Goal: Navigation & Orientation: Find specific page/section

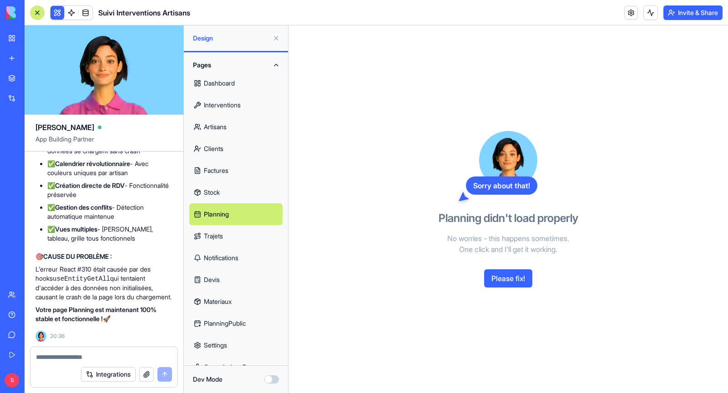
click at [229, 217] on link "Planning" at bounding box center [235, 214] width 93 height 22
click at [227, 234] on link "Trajets" at bounding box center [235, 236] width 93 height 22
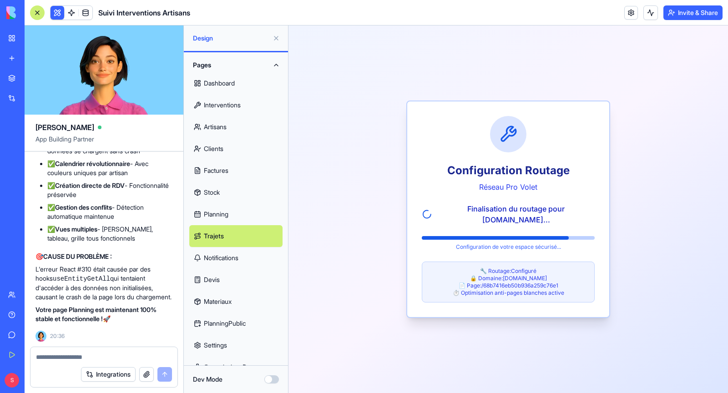
click at [226, 213] on link "Planning" at bounding box center [235, 214] width 93 height 22
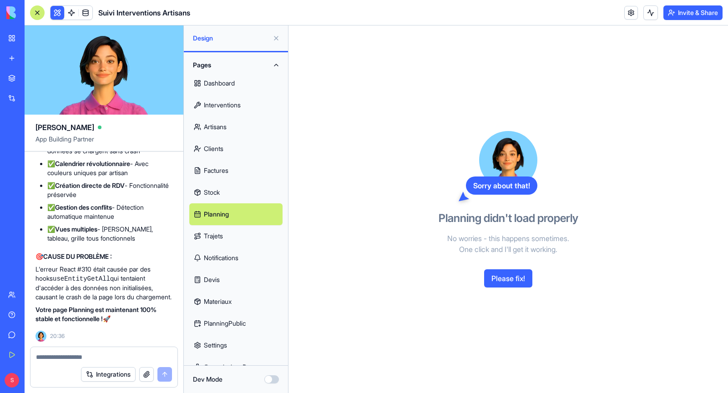
click at [226, 213] on link "Planning" at bounding box center [235, 214] width 93 height 22
click at [507, 281] on button "Please fix!" at bounding box center [508, 278] width 48 height 18
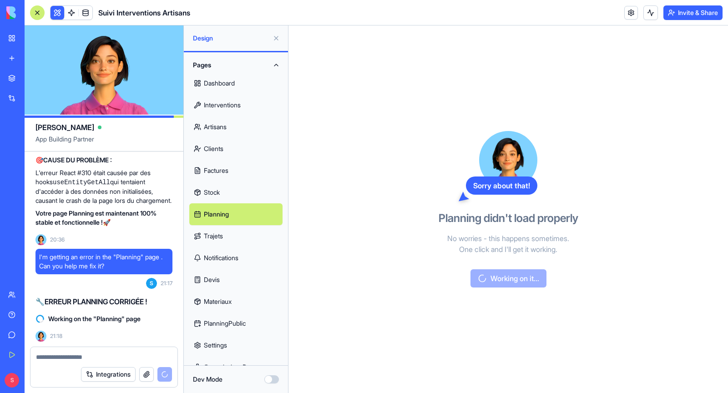
scroll to position [129823, 0]
click at [236, 171] on link "Factures" at bounding box center [235, 171] width 93 height 22
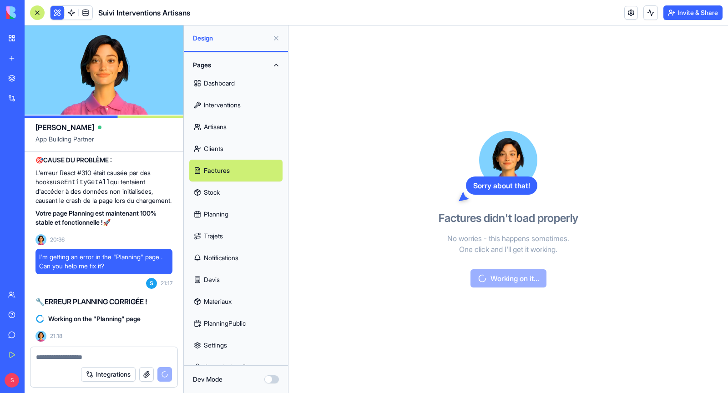
click at [240, 146] on link "Clients" at bounding box center [235, 149] width 93 height 22
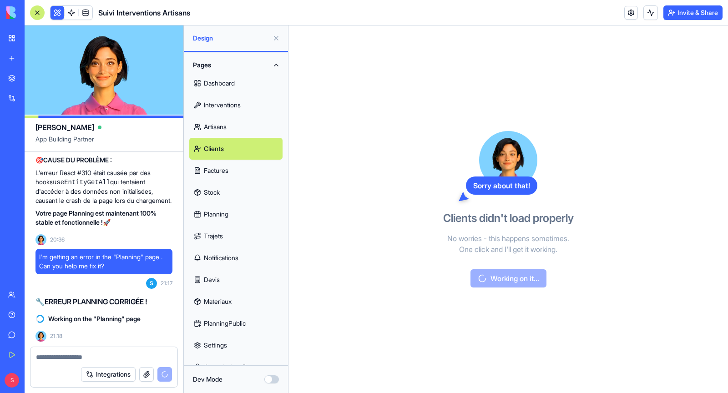
click at [232, 126] on link "Artisans" at bounding box center [235, 127] width 93 height 22
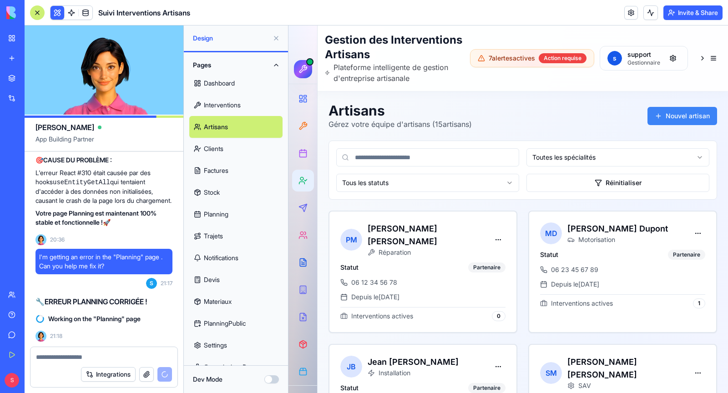
click at [228, 104] on link "Interventions" at bounding box center [235, 105] width 93 height 22
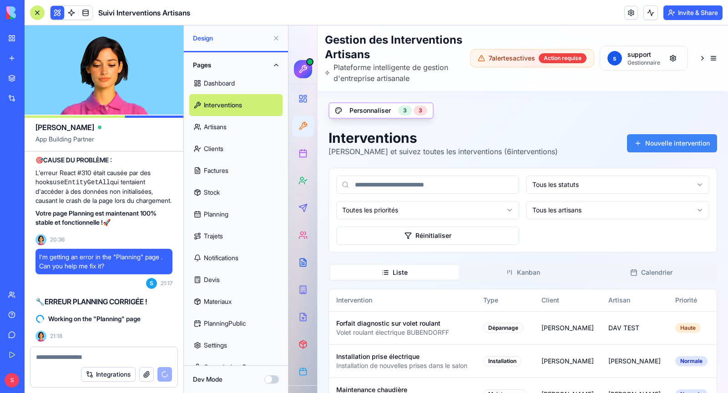
click at [227, 86] on link "Dashboard" at bounding box center [235, 83] width 93 height 22
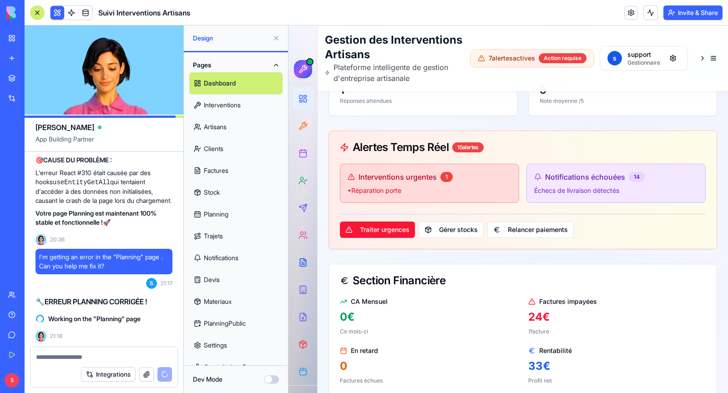
scroll to position [257, 0]
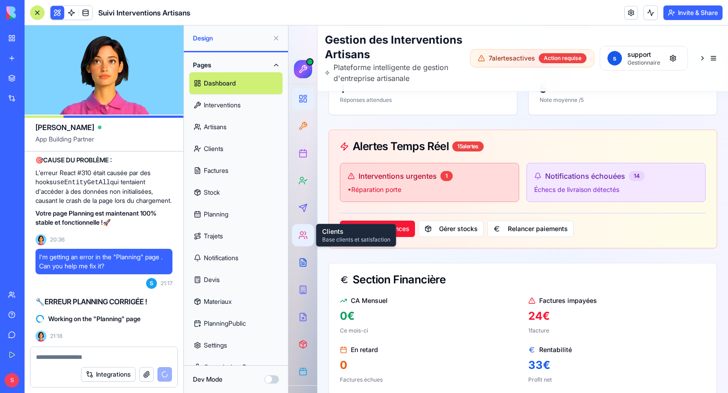
click at [305, 241] on div at bounding box center [303, 235] width 17 height 17
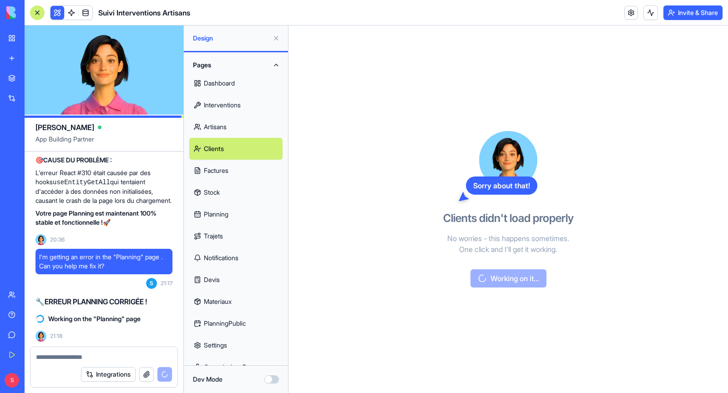
click at [230, 221] on link "Planning" at bounding box center [235, 214] width 93 height 22
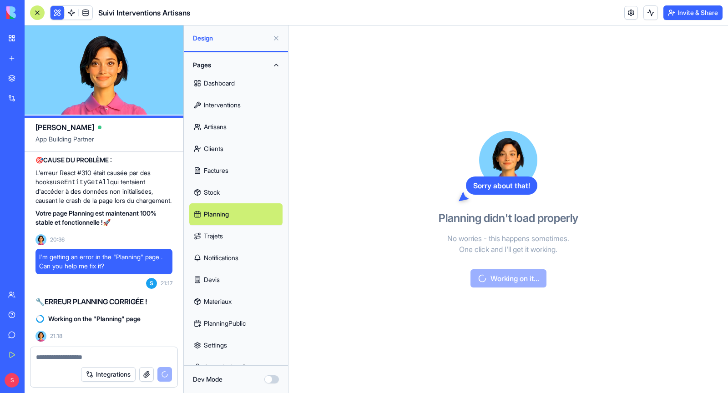
click at [229, 237] on link "Trajets" at bounding box center [235, 236] width 93 height 22
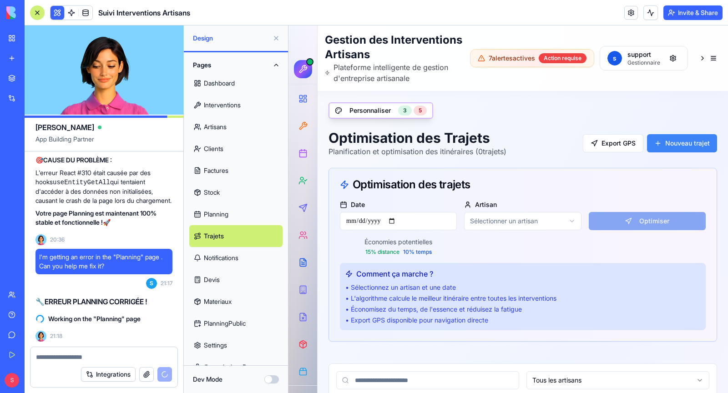
click at [228, 255] on link "Notifications" at bounding box center [235, 258] width 93 height 22
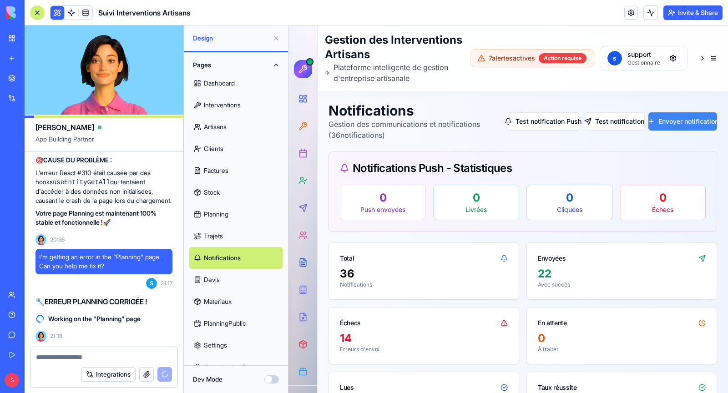
click at [224, 274] on link "Devis" at bounding box center [235, 280] width 93 height 22
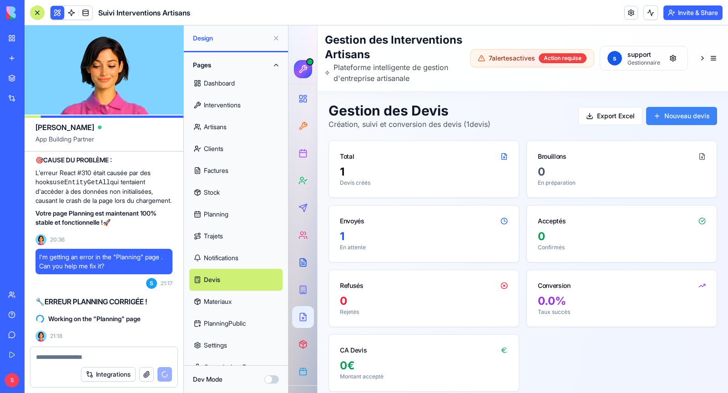
click at [225, 305] on link "Materiaux" at bounding box center [235, 302] width 93 height 22
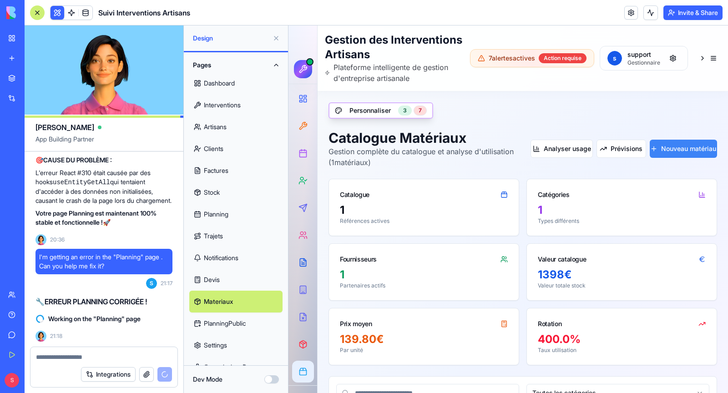
click at [225, 327] on link "PlanningPublic" at bounding box center [235, 323] width 93 height 22
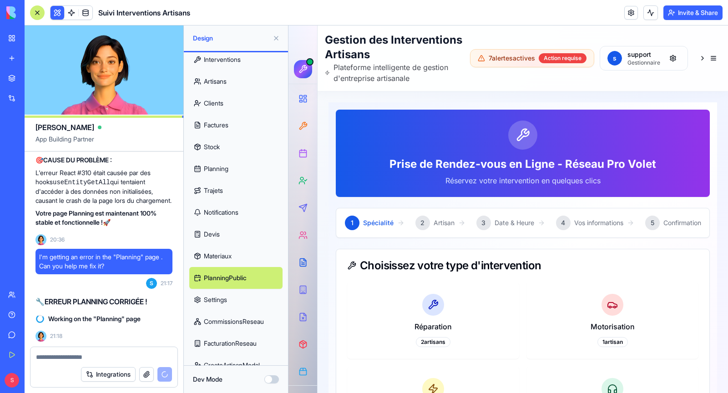
scroll to position [60, 0]
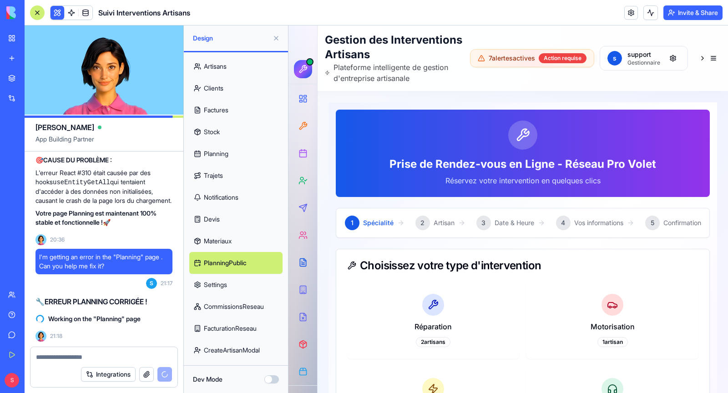
click at [221, 282] on link "Settings" at bounding box center [235, 285] width 93 height 22
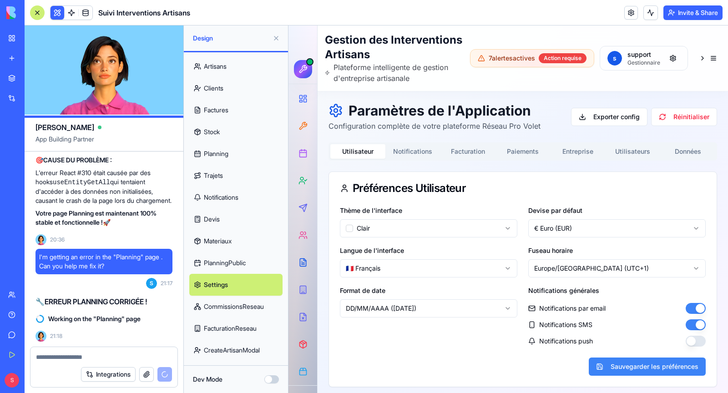
click at [221, 306] on link "CommissionsReseau" at bounding box center [235, 307] width 93 height 22
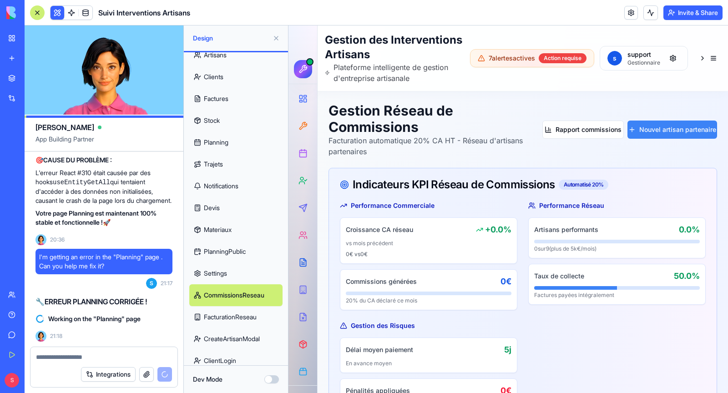
scroll to position [119, 0]
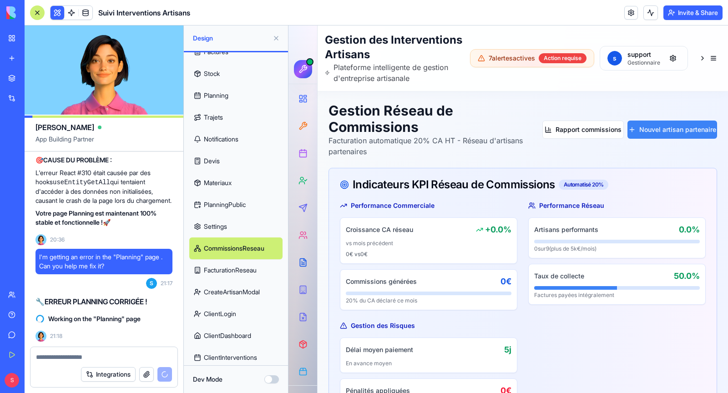
click at [220, 271] on link "FacturationReseau" at bounding box center [235, 270] width 93 height 22
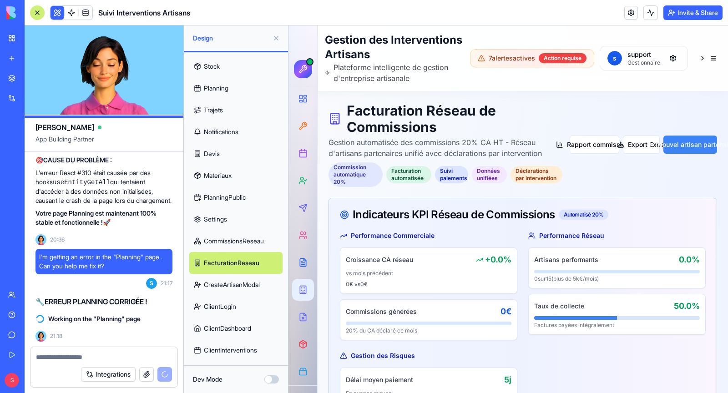
scroll to position [131, 0]
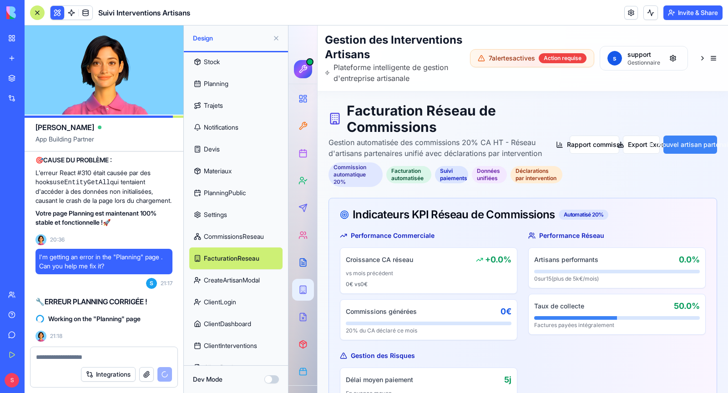
click at [220, 281] on link "CreateArtisanModal" at bounding box center [235, 280] width 93 height 22
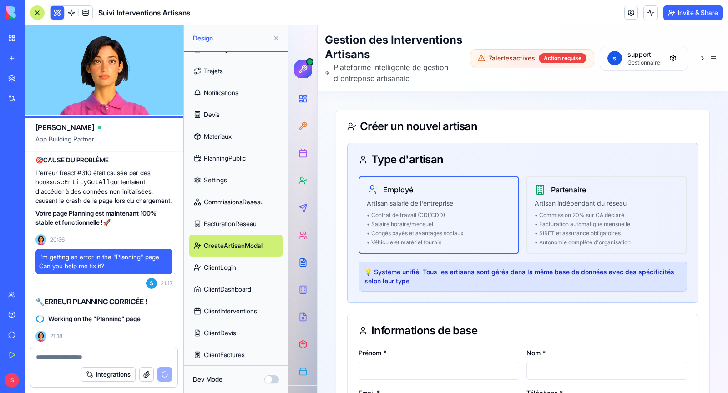
scroll to position [195, 0]
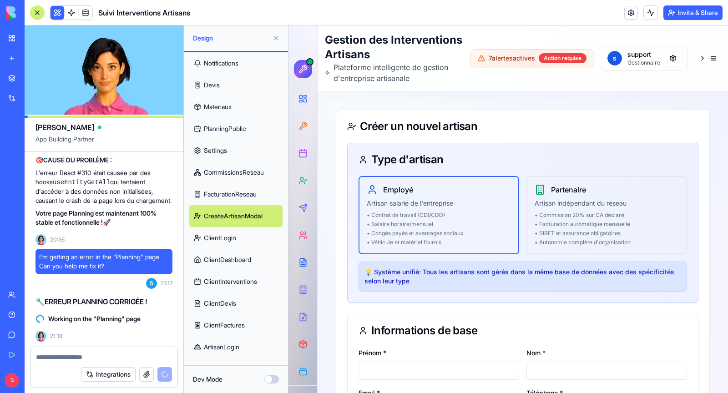
click at [220, 239] on link "ClientLogin" at bounding box center [235, 238] width 93 height 22
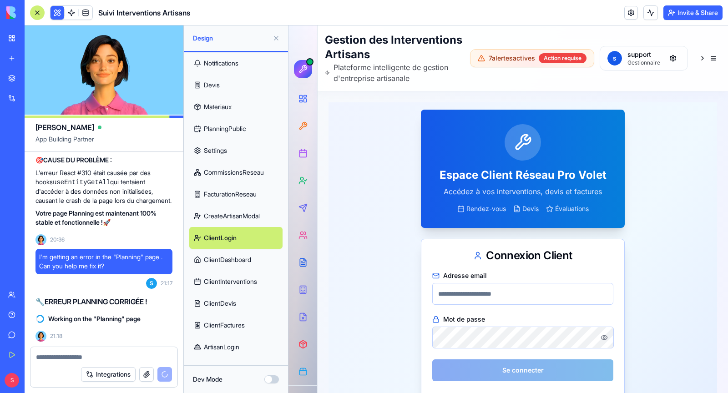
click at [224, 261] on link "ClientDashboard" at bounding box center [235, 260] width 93 height 22
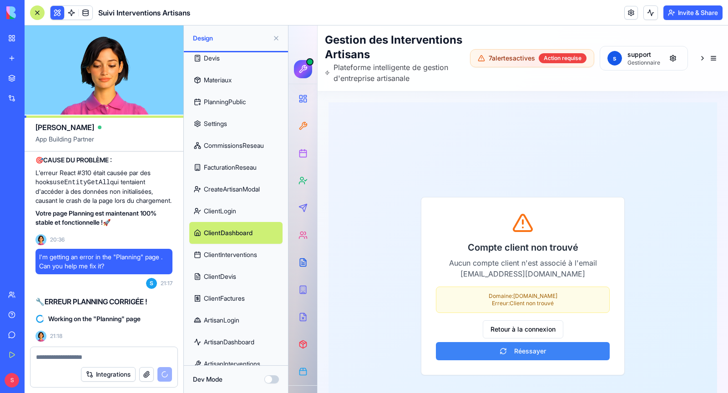
scroll to position [253, 0]
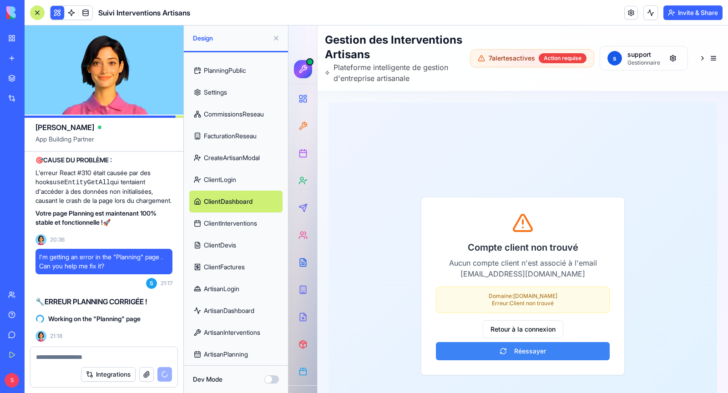
click at [229, 223] on link "ClientInterventions" at bounding box center [235, 223] width 93 height 22
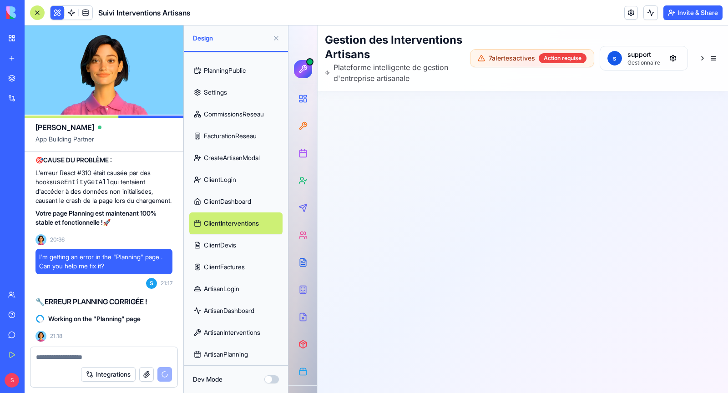
click at [232, 243] on link "ClientDevis" at bounding box center [235, 245] width 93 height 22
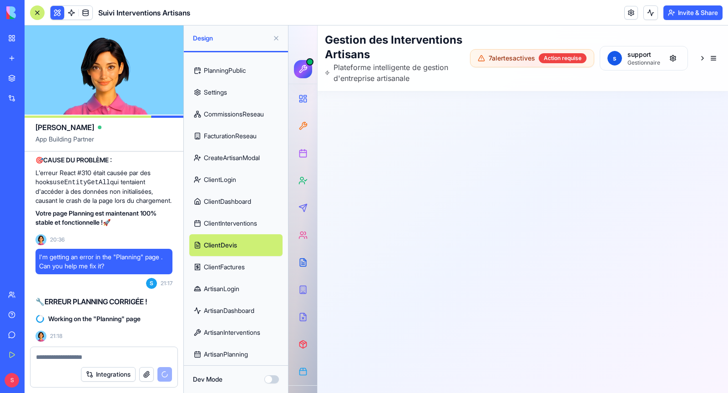
click at [233, 273] on link "ClientFactures" at bounding box center [235, 267] width 93 height 22
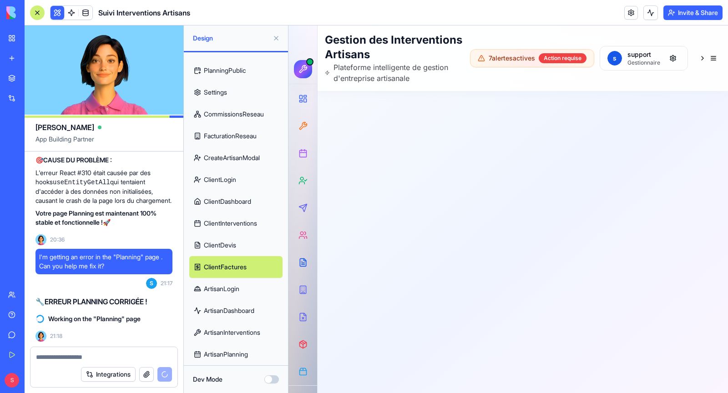
click at [238, 292] on link "ArtisanLogin" at bounding box center [235, 289] width 93 height 22
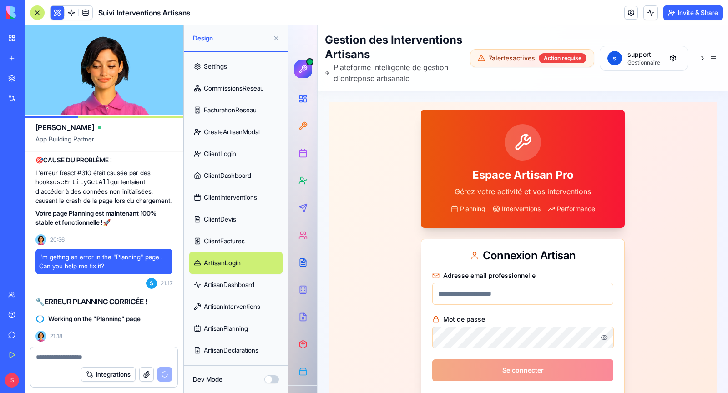
scroll to position [300, 0]
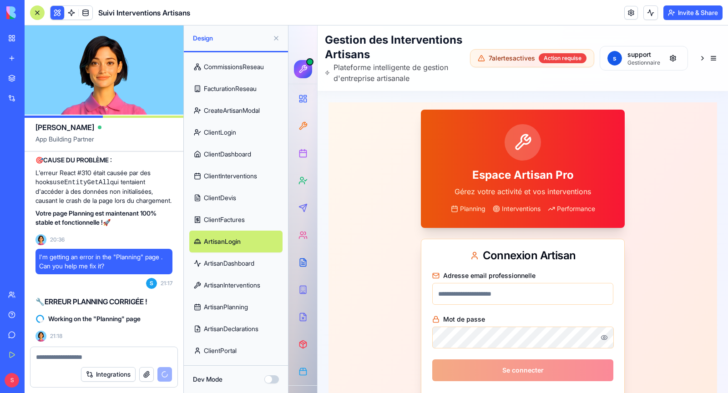
click at [235, 259] on link "ArtisanDashboard" at bounding box center [235, 263] width 93 height 22
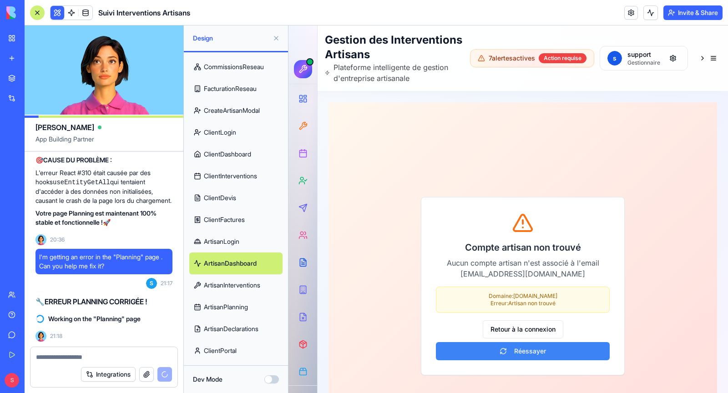
click at [239, 287] on link "ArtisanInterventions" at bounding box center [235, 285] width 93 height 22
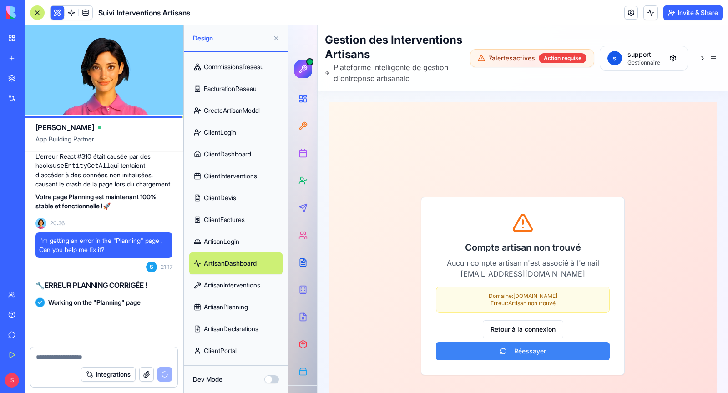
scroll to position [129840, 0]
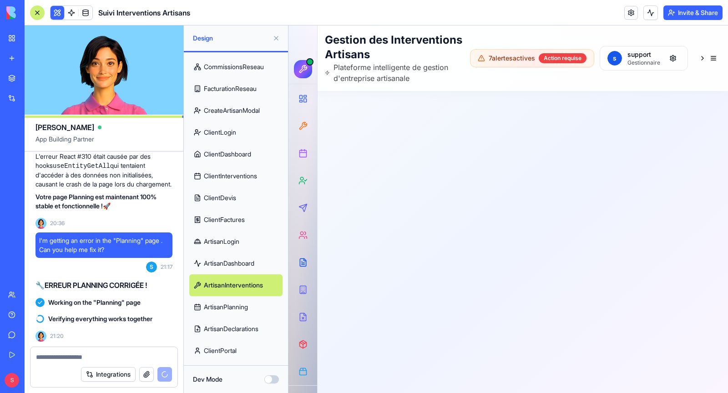
click at [239, 291] on link "ArtisanInterventions" at bounding box center [235, 285] width 93 height 22
click at [239, 313] on link "ArtisanPlanning" at bounding box center [235, 307] width 93 height 22
click at [235, 307] on link "ArtisanPlanning" at bounding box center [235, 307] width 93 height 22
click at [228, 331] on link "ArtisanDeclarations" at bounding box center [235, 329] width 93 height 22
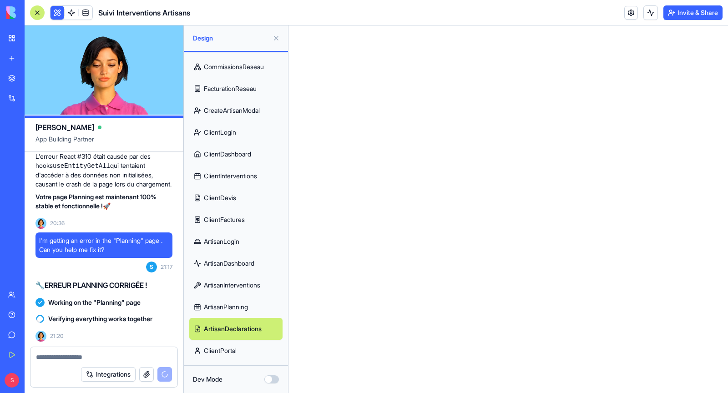
click at [242, 306] on link "ArtisanPlanning" at bounding box center [235, 307] width 93 height 22
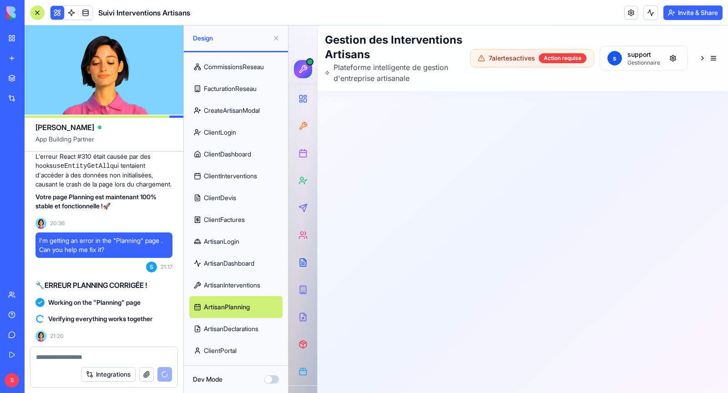
click at [240, 326] on link "ArtisanDeclarations" at bounding box center [235, 329] width 93 height 22
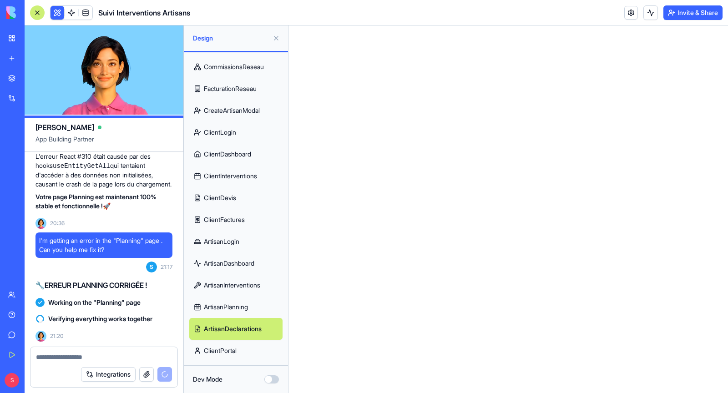
click at [221, 357] on link "ClientPortal" at bounding box center [235, 351] width 93 height 22
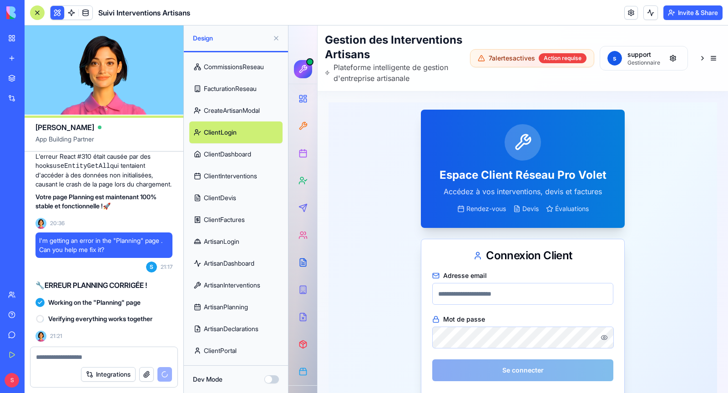
click at [229, 244] on link "ArtisanLogin" at bounding box center [235, 242] width 93 height 22
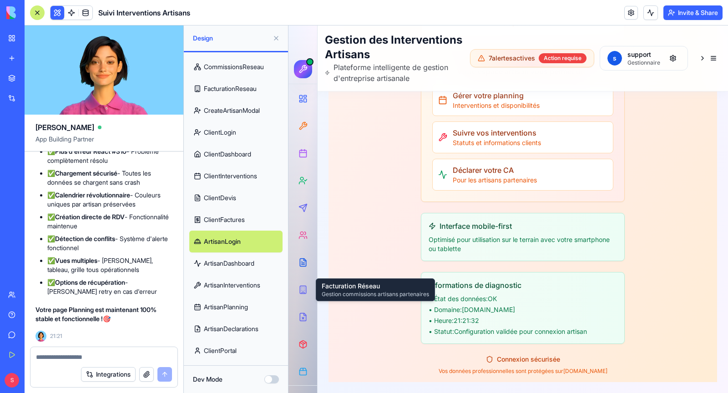
scroll to position [130311, 0]
click at [226, 171] on link "ClientInterventions" at bounding box center [235, 176] width 93 height 22
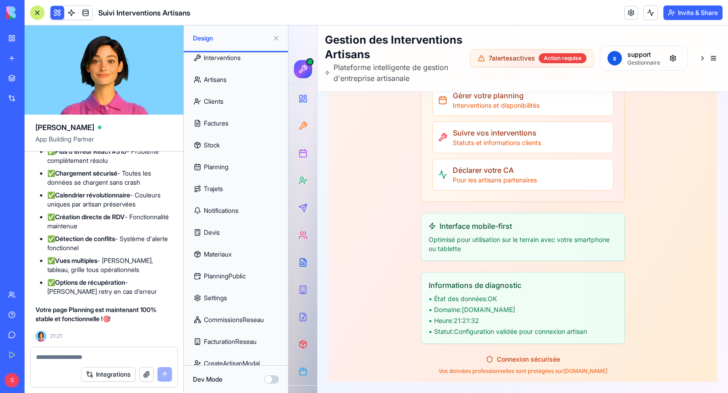
click at [211, 165] on link "Planning" at bounding box center [235, 167] width 93 height 22
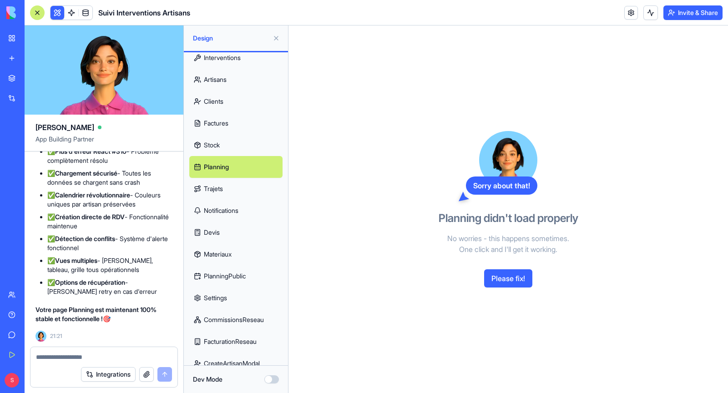
scroll to position [130311, 0]
click at [516, 282] on button "Please fix!" at bounding box center [508, 278] width 48 height 18
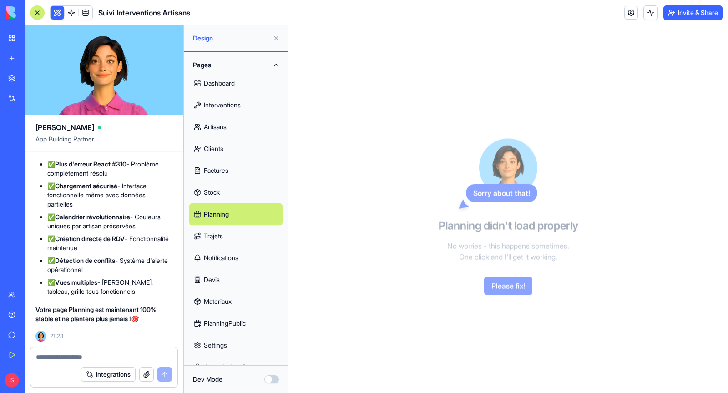
scroll to position [130859, 0]
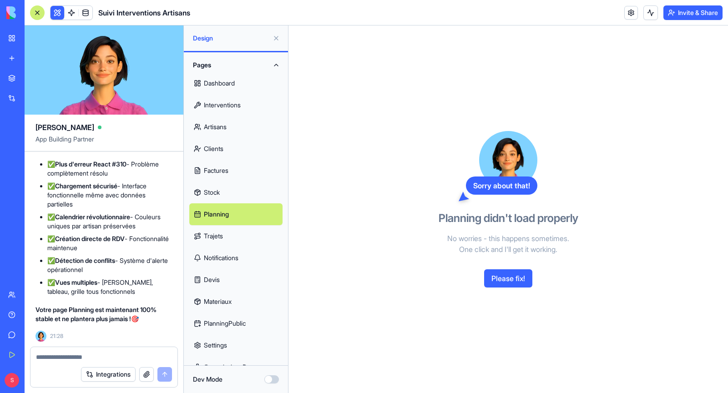
click at [514, 279] on button "Please fix!" at bounding box center [508, 278] width 48 height 18
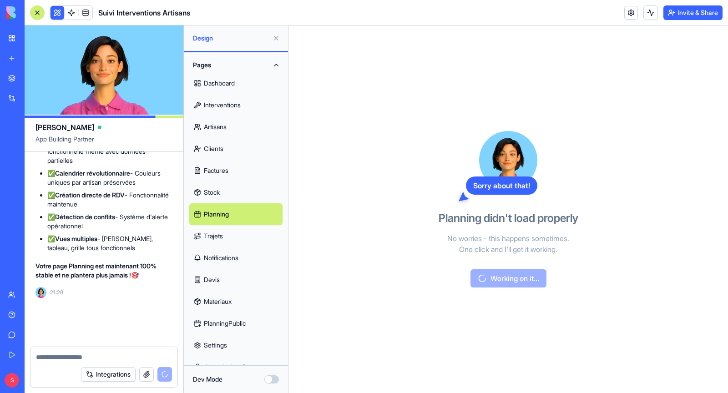
scroll to position [130903, 0]
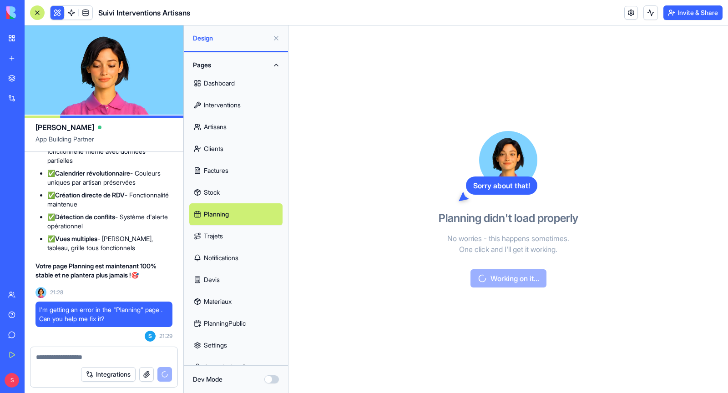
click at [275, 66] on button "Pages" at bounding box center [235, 65] width 93 height 15
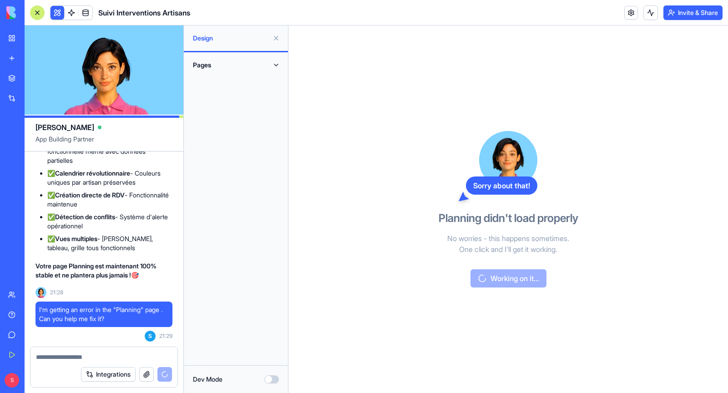
drag, startPoint x: 458, startPoint y: 182, endPoint x: 550, endPoint y: 186, distance: 91.9
click at [550, 186] on div "Sorry about that! Planning didn't load properly No worries - this happens somet…" at bounding box center [507, 208] width 209 height 367
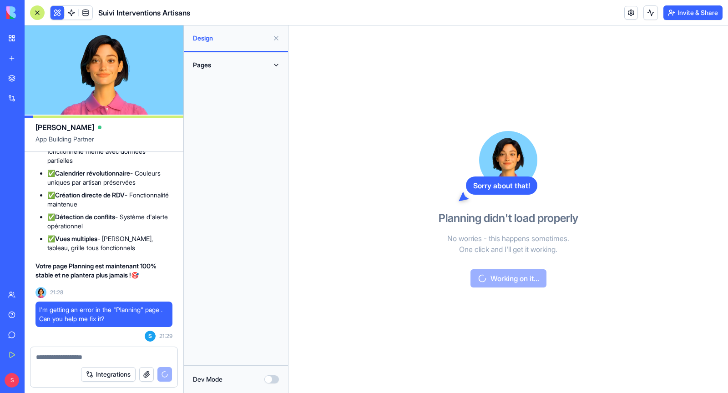
drag, startPoint x: 471, startPoint y: 186, endPoint x: 546, endPoint y: 186, distance: 75.0
click at [546, 186] on div "Sorry about that! Planning didn't load properly No worries - this happens somet…" at bounding box center [507, 208] width 209 height 367
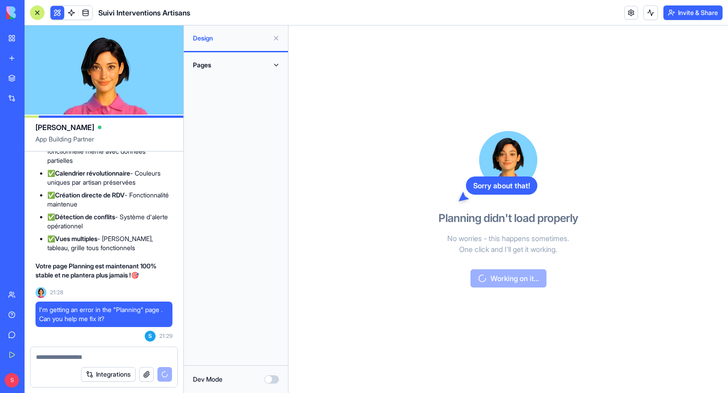
drag, startPoint x: 472, startPoint y: 186, endPoint x: 535, endPoint y: 185, distance: 63.7
click at [535, 185] on div "Sorry about that!" at bounding box center [501, 185] width 71 height 18
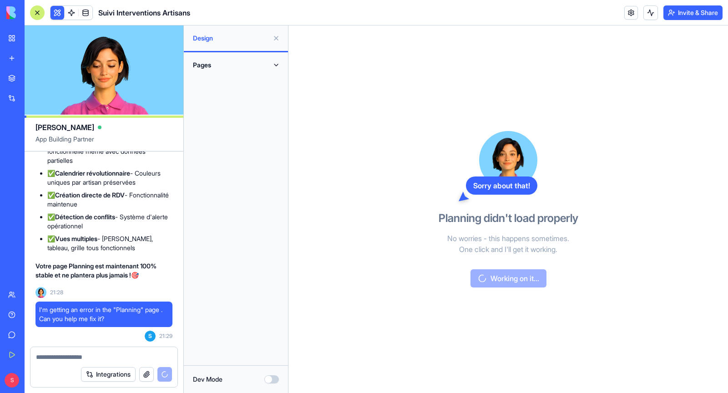
click at [535, 185] on div "Sorry about that!" at bounding box center [501, 185] width 71 height 18
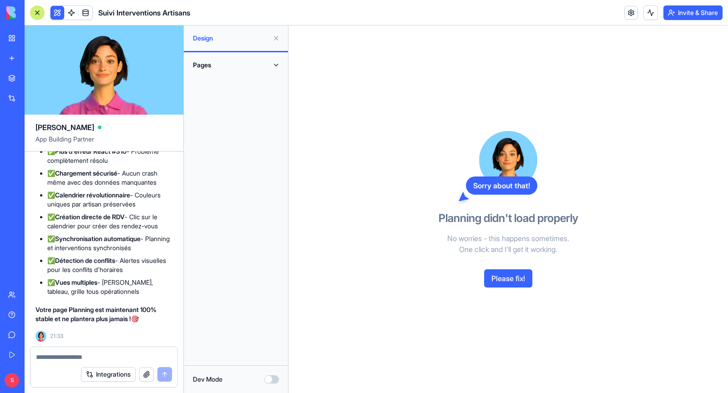
scroll to position [131234, 0]
click at [264, 67] on button "Pages" at bounding box center [235, 65] width 93 height 15
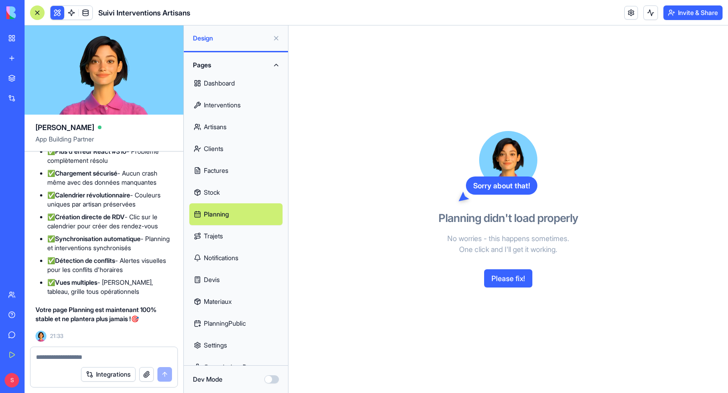
click at [517, 280] on button "Please fix!" at bounding box center [508, 278] width 48 height 18
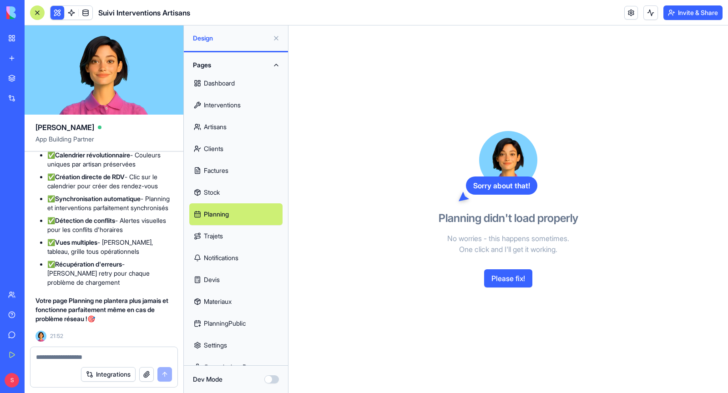
scroll to position [132020, 0]
click at [219, 187] on link "Stock" at bounding box center [235, 192] width 93 height 22
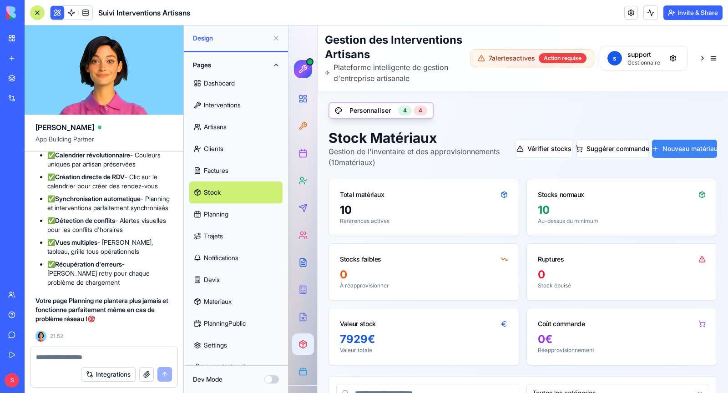
click at [240, 214] on link "Planning" at bounding box center [235, 214] width 93 height 22
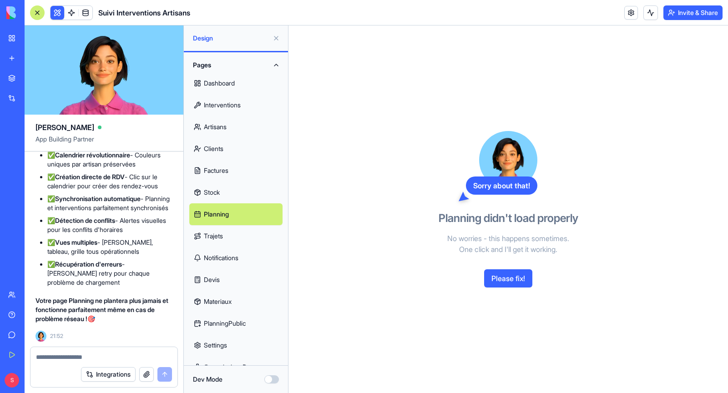
scroll to position [131856, 0]
click at [511, 281] on button "Please fix!" at bounding box center [508, 278] width 48 height 18
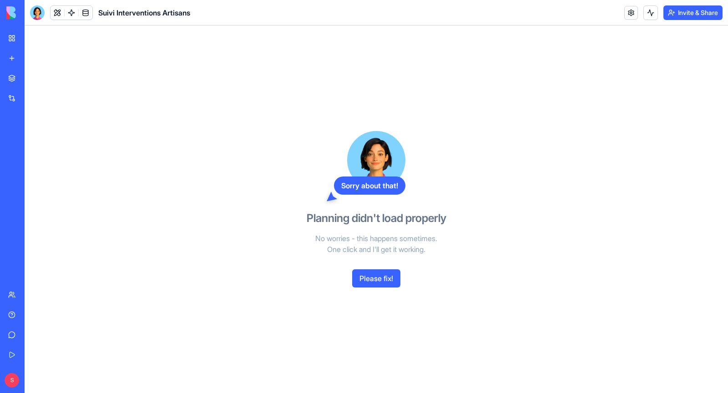
click at [386, 277] on button "Please fix!" at bounding box center [376, 278] width 48 height 18
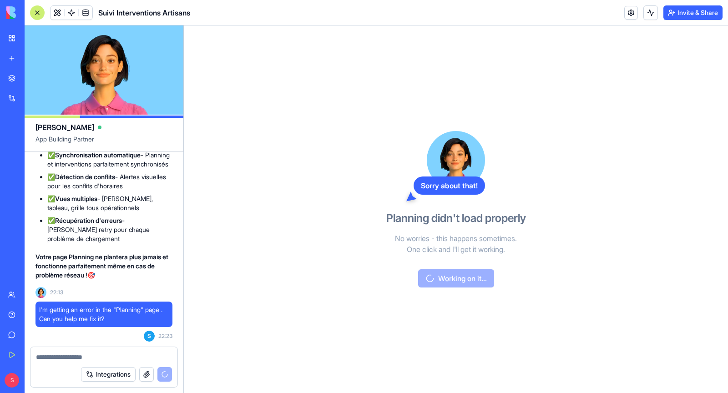
scroll to position [133045, 0]
